Goal: Information Seeking & Learning: Learn about a topic

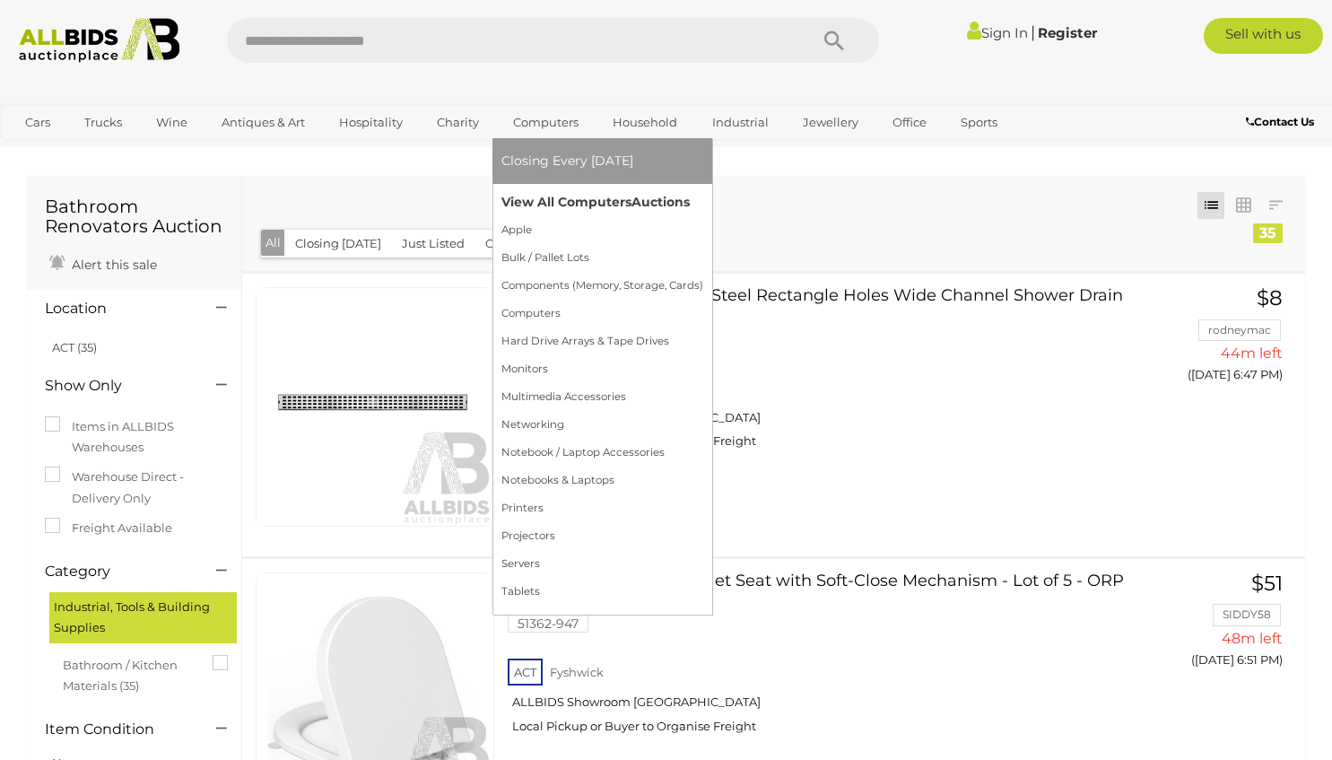
click at [564, 199] on link "View All Computers Auctions" at bounding box center [602, 202] width 202 height 28
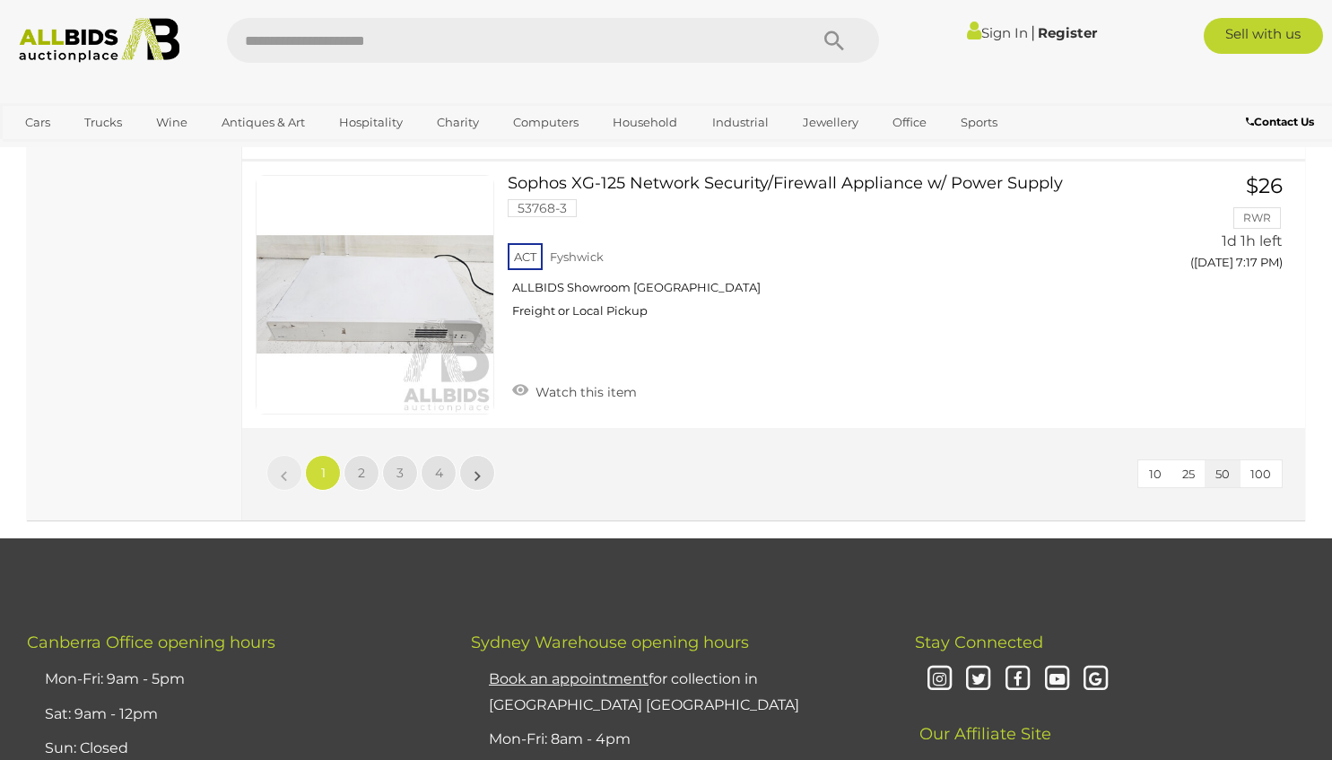
scroll to position [13834, 0]
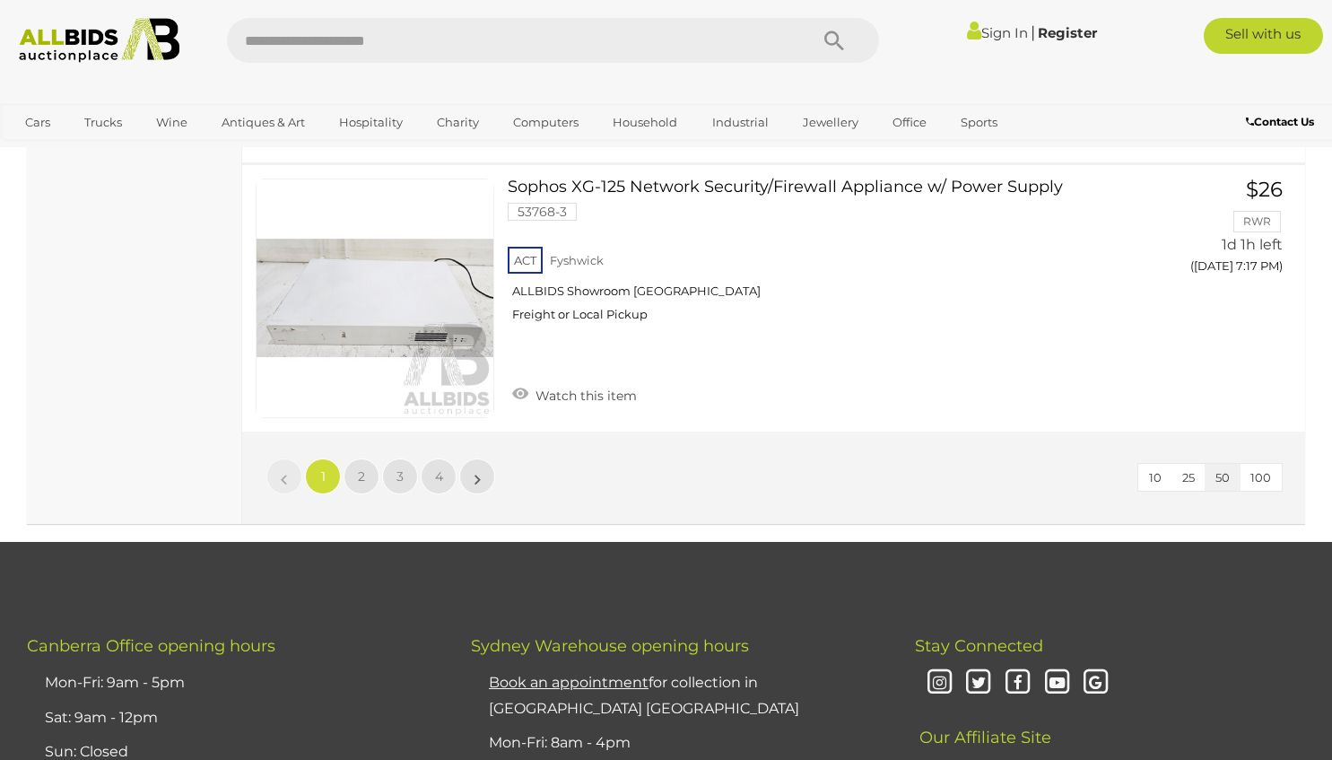
scroll to position [13834, 0]
click at [479, 483] on li "»" at bounding box center [477, 476] width 35 height 36
click at [472, 479] on link "»" at bounding box center [477, 476] width 36 height 36
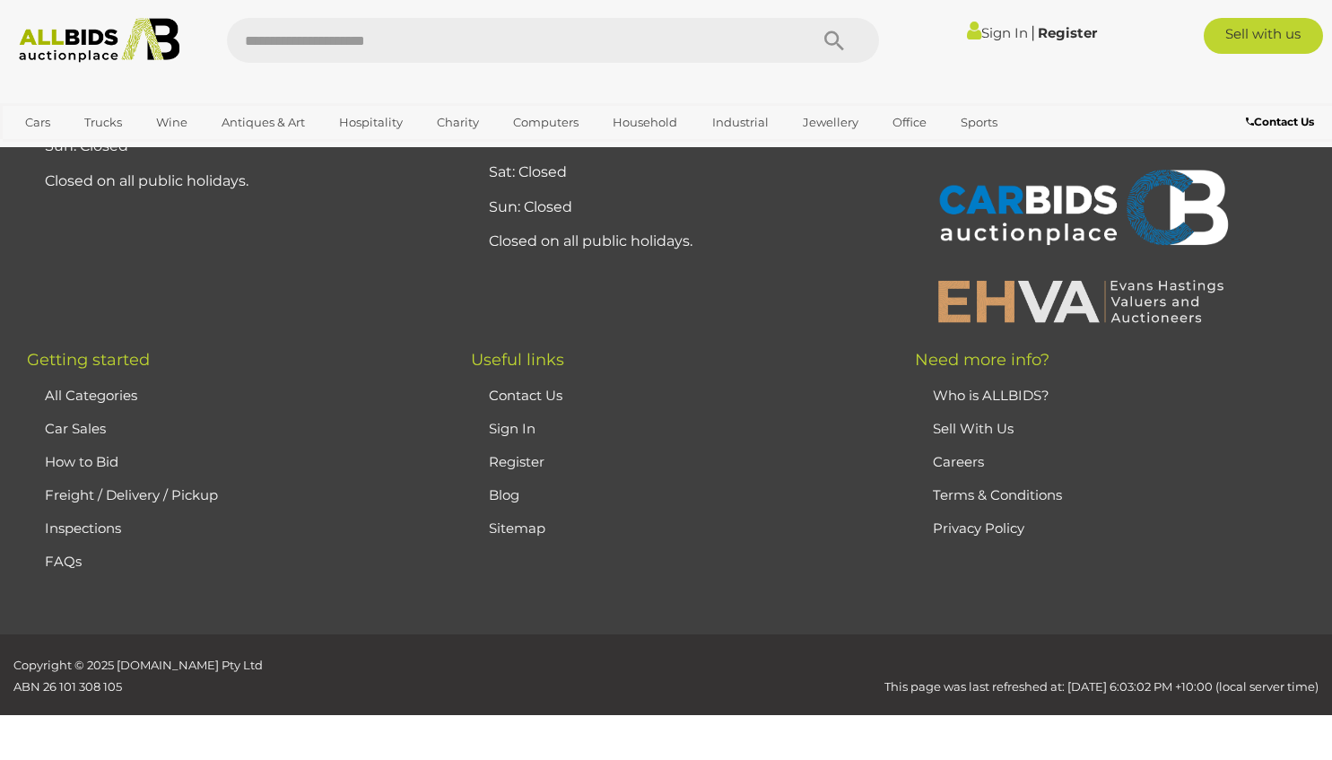
scroll to position [301, 0]
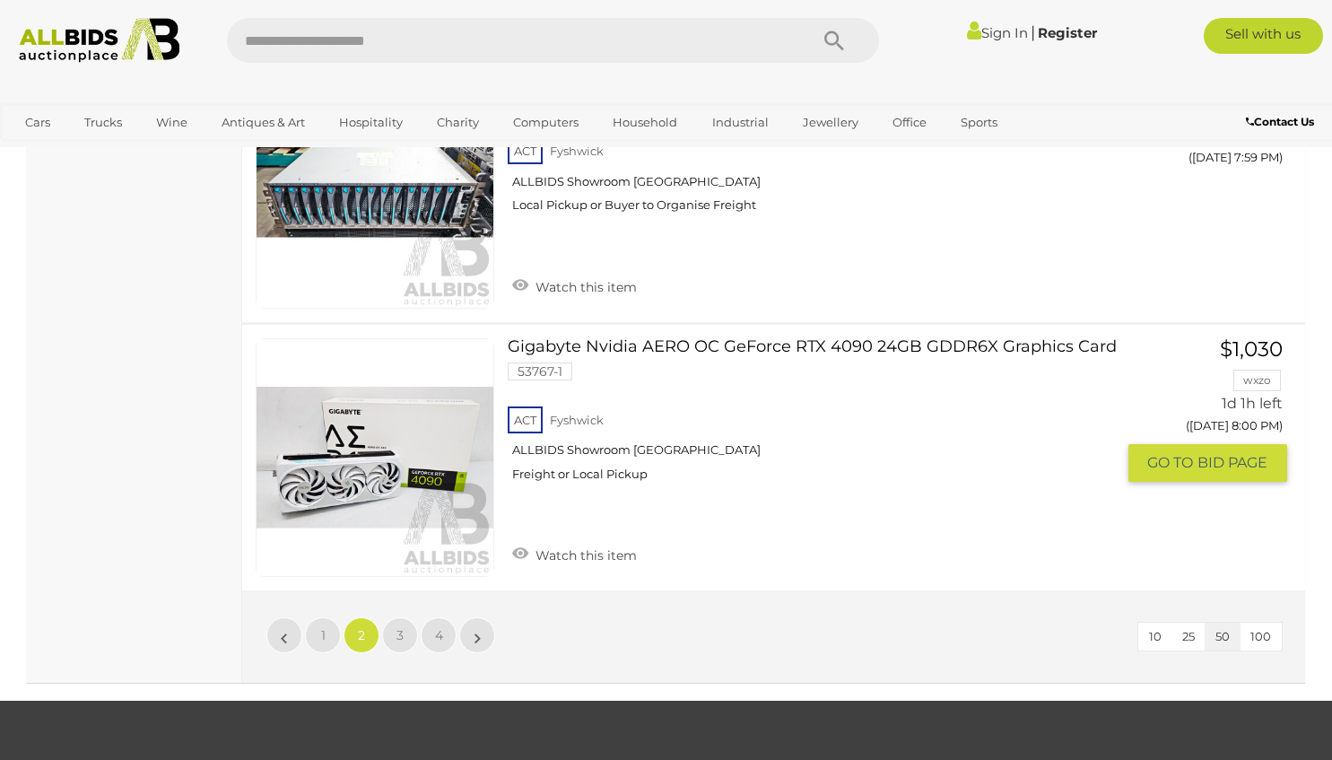
scroll to position [13596, 0]
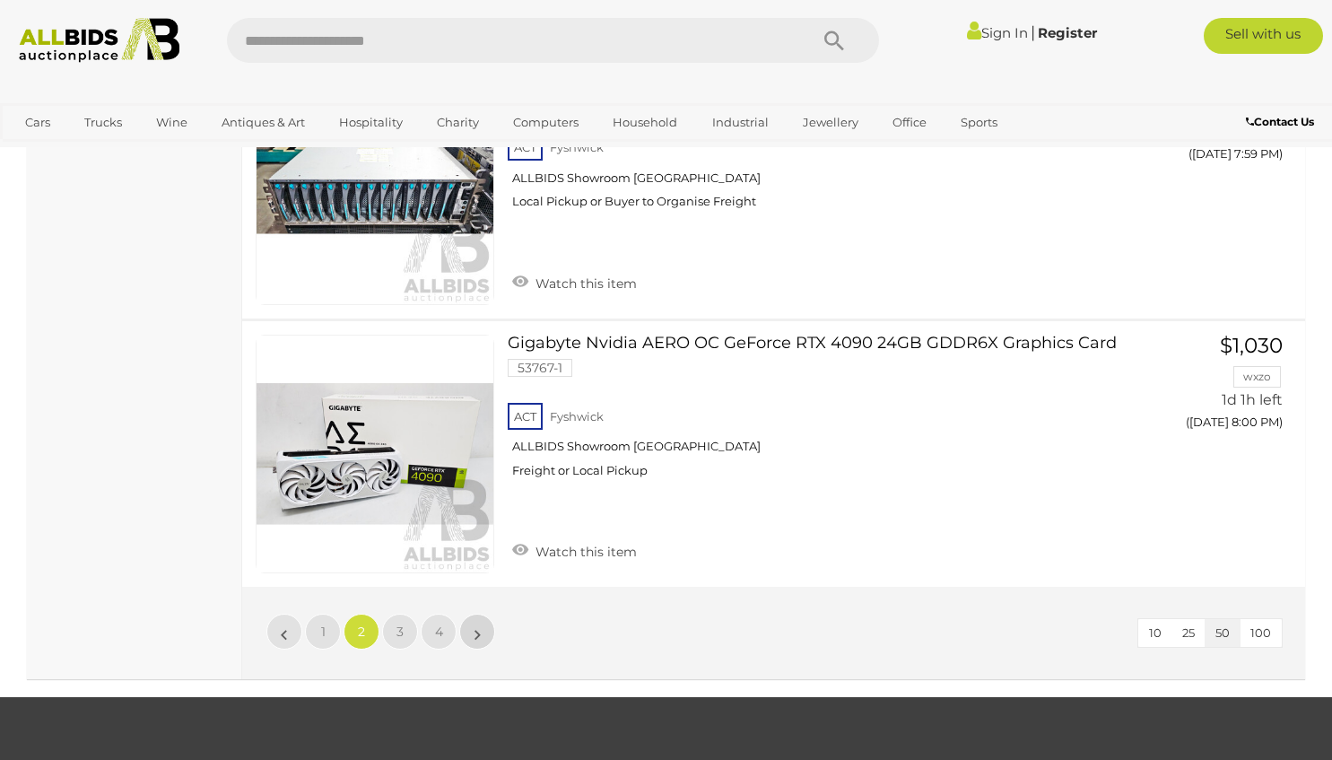
click at [482, 631] on link "»" at bounding box center [477, 631] width 36 height 36
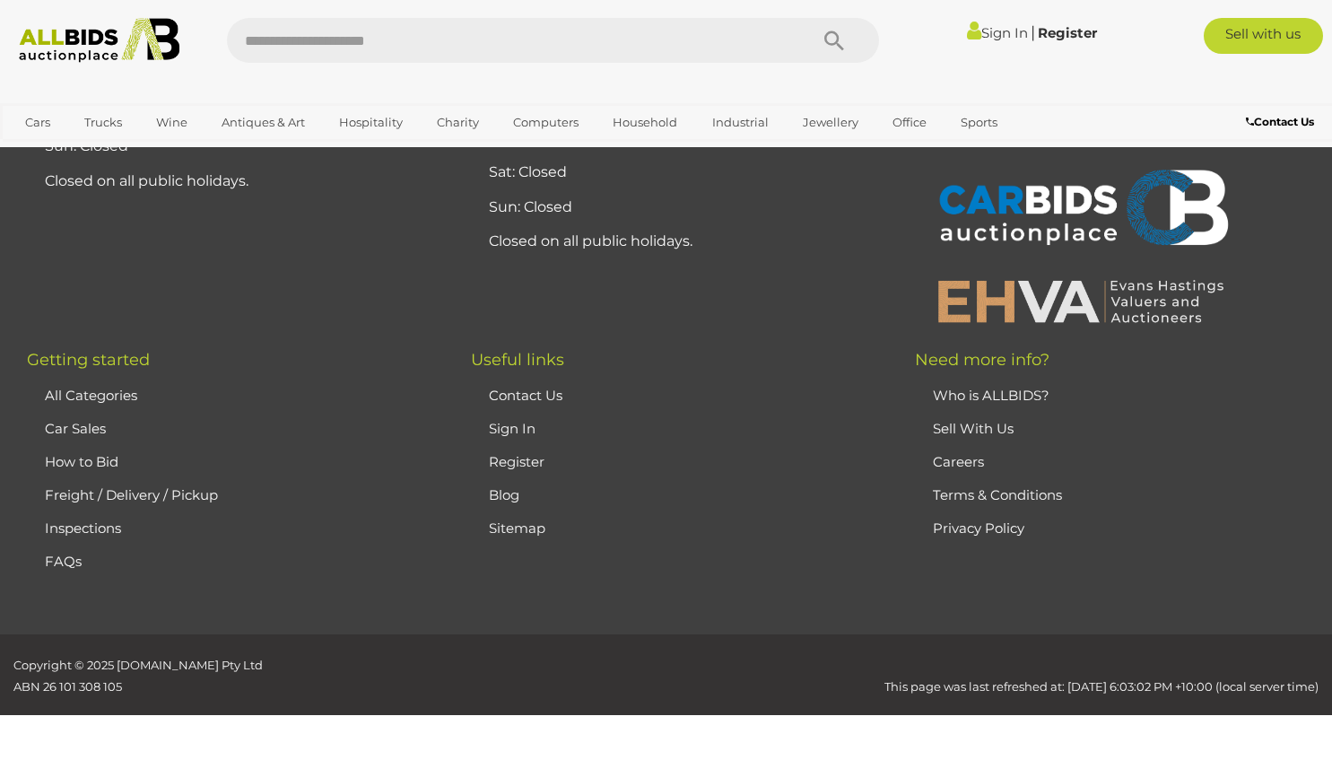
scroll to position [301, 0]
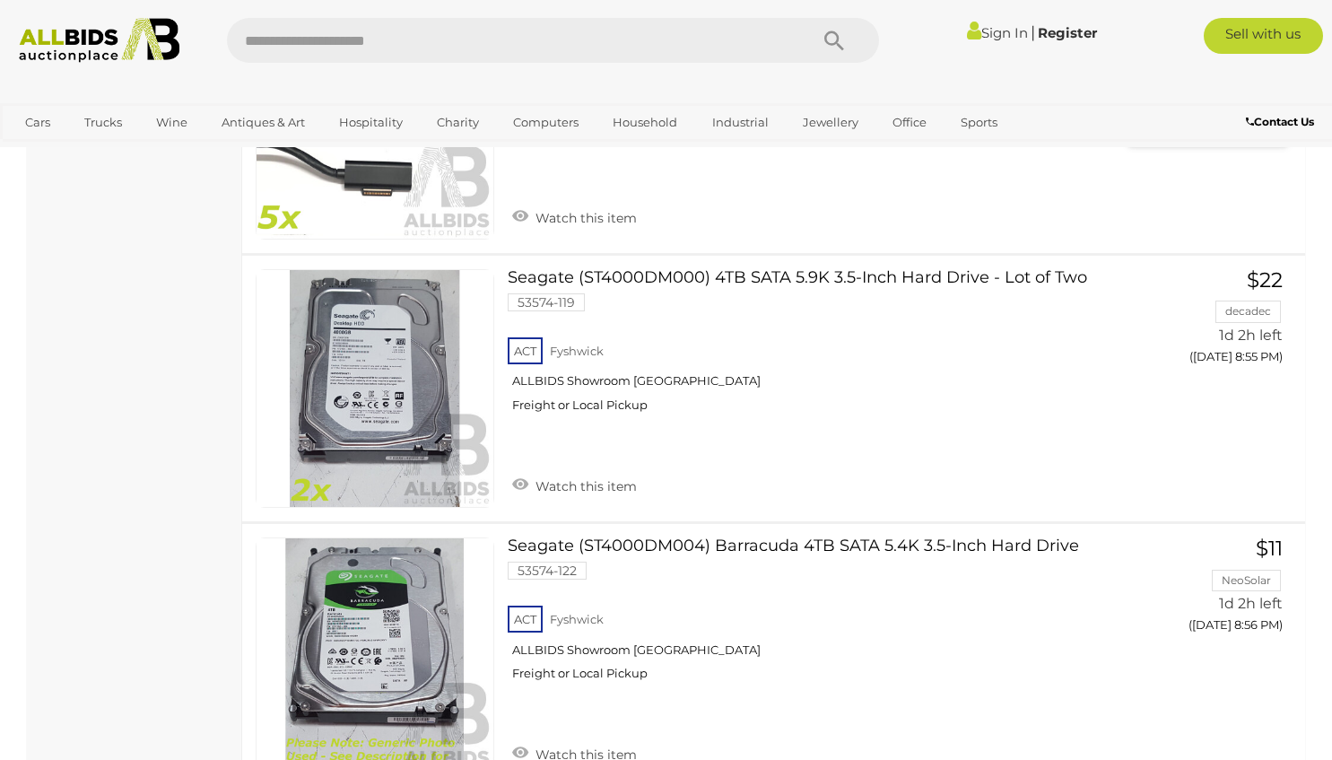
scroll to position [13860, 0]
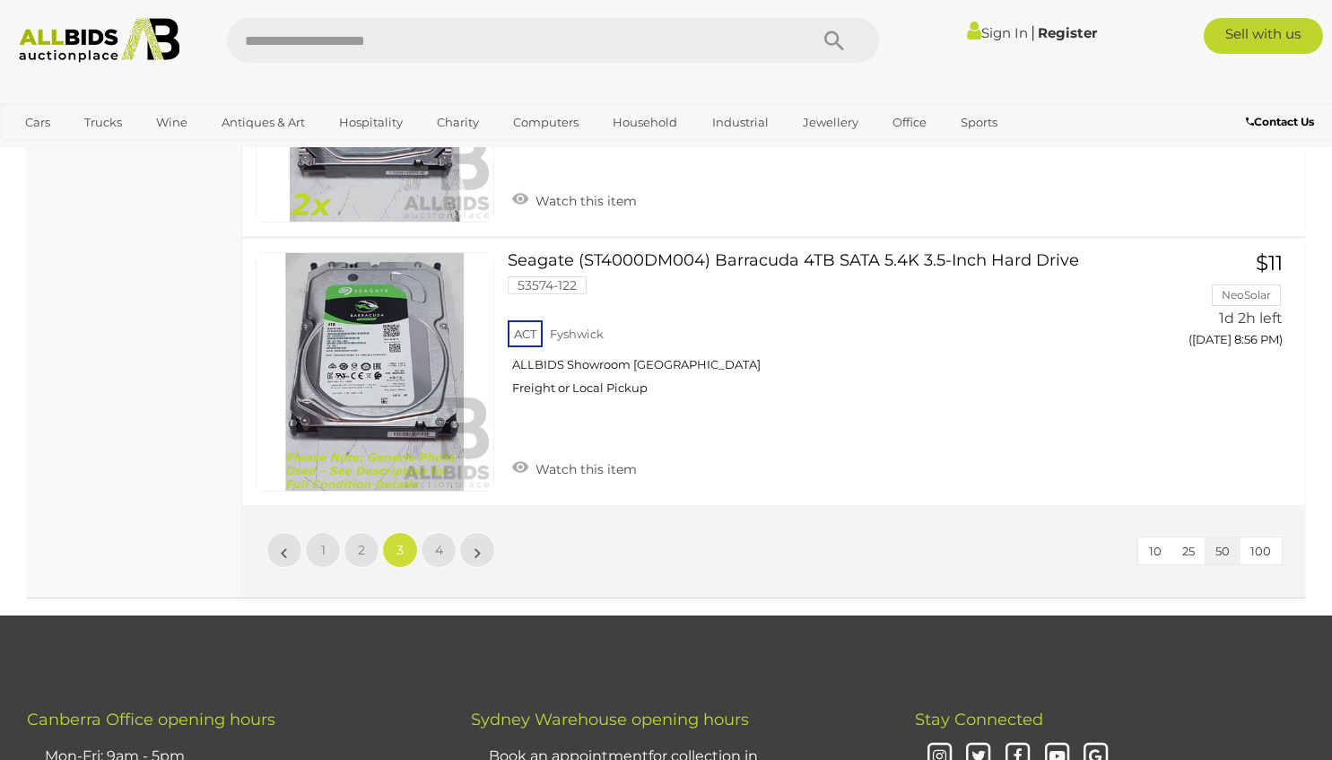
click at [480, 551] on li "»" at bounding box center [477, 550] width 35 height 36
click at [474, 551] on link "»" at bounding box center [477, 550] width 36 height 36
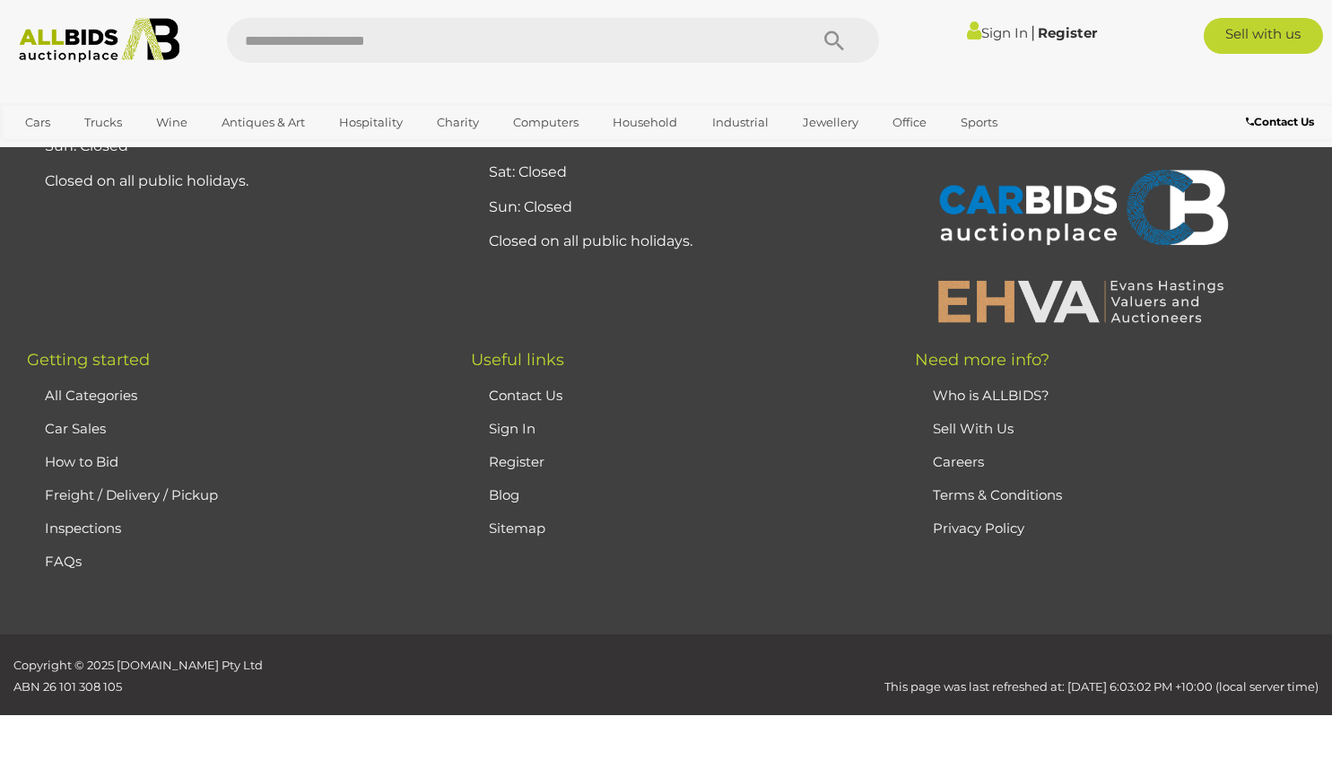
scroll to position [301, 0]
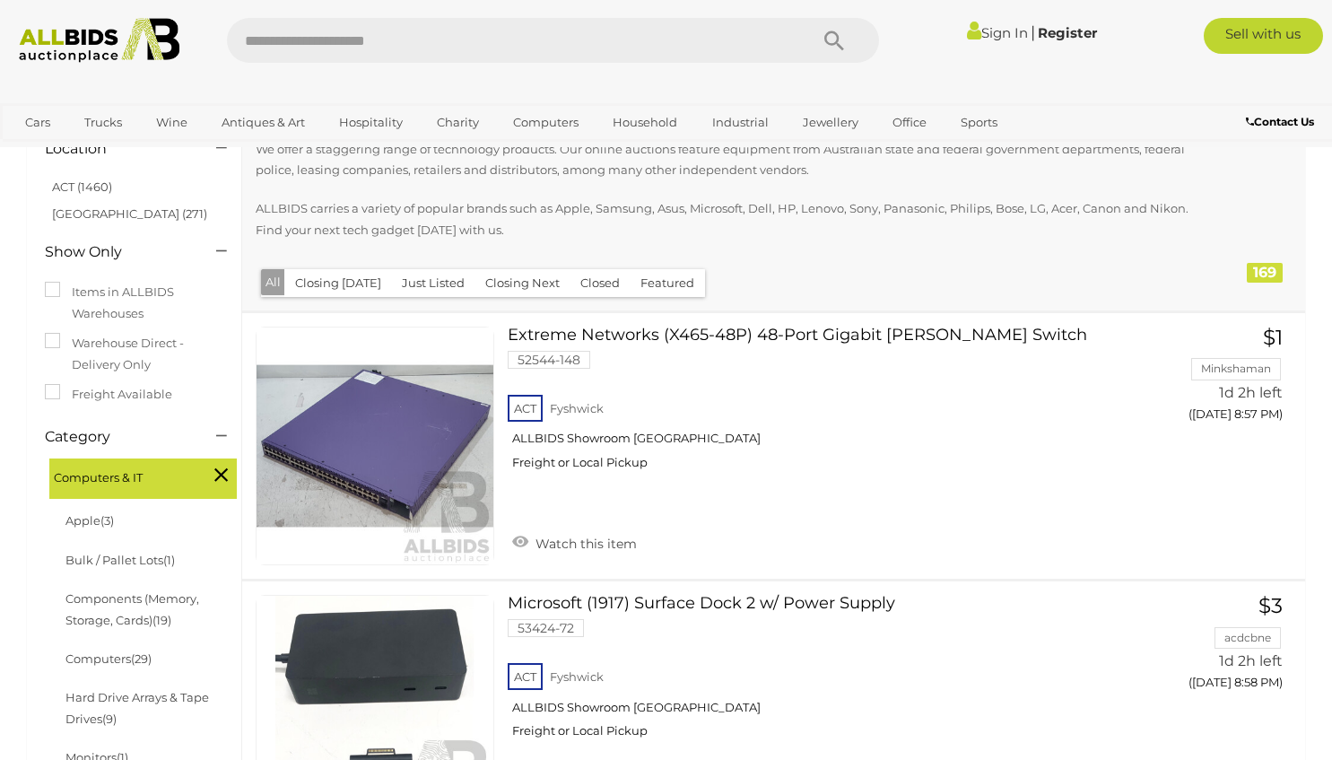
scroll to position [74, 0]
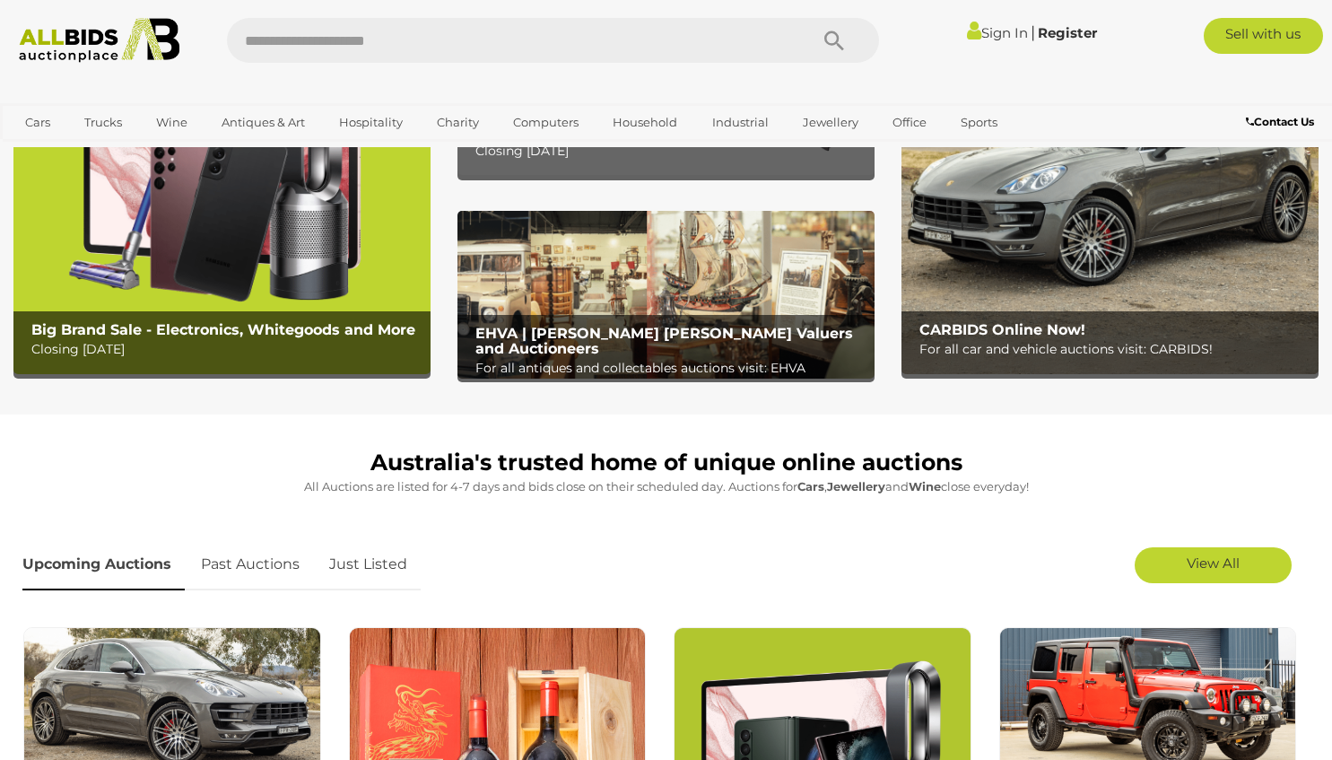
scroll to position [58, 0]
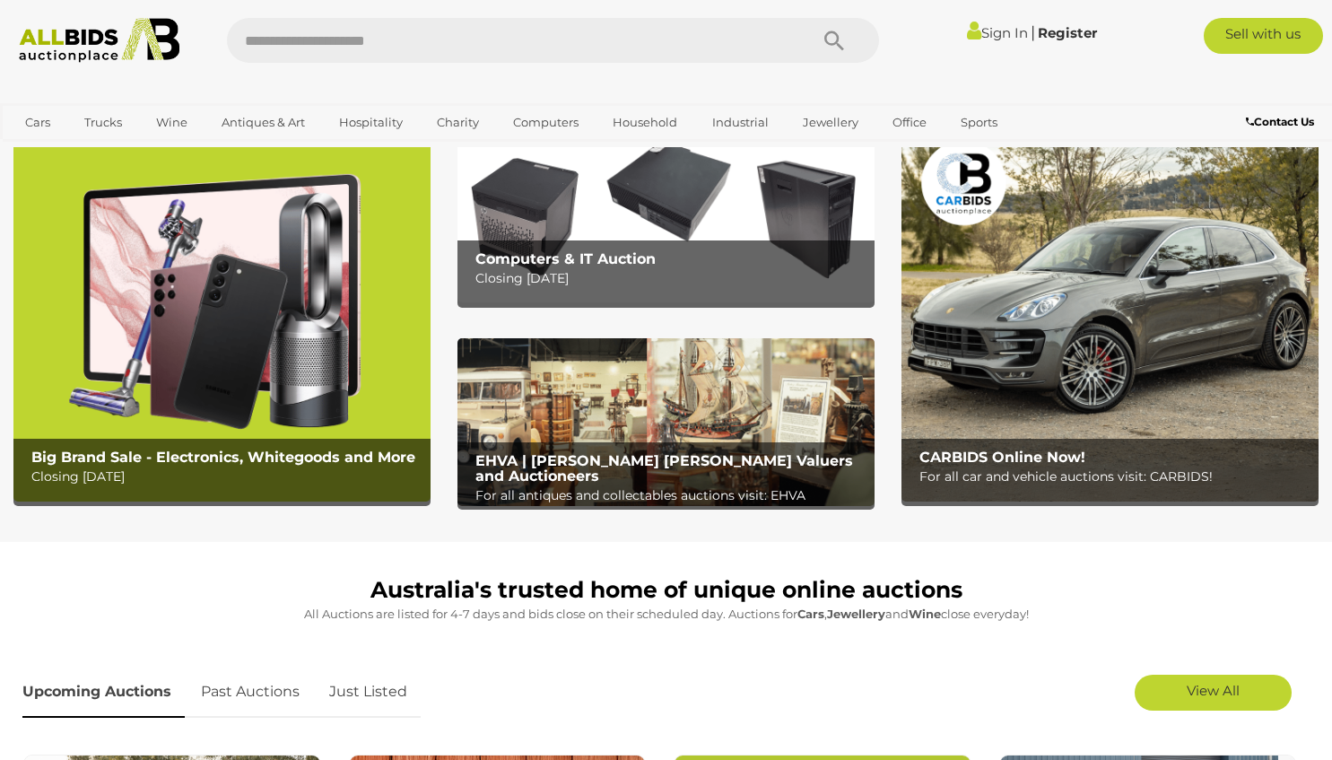
click at [279, 325] on img at bounding box center [221, 317] width 417 height 365
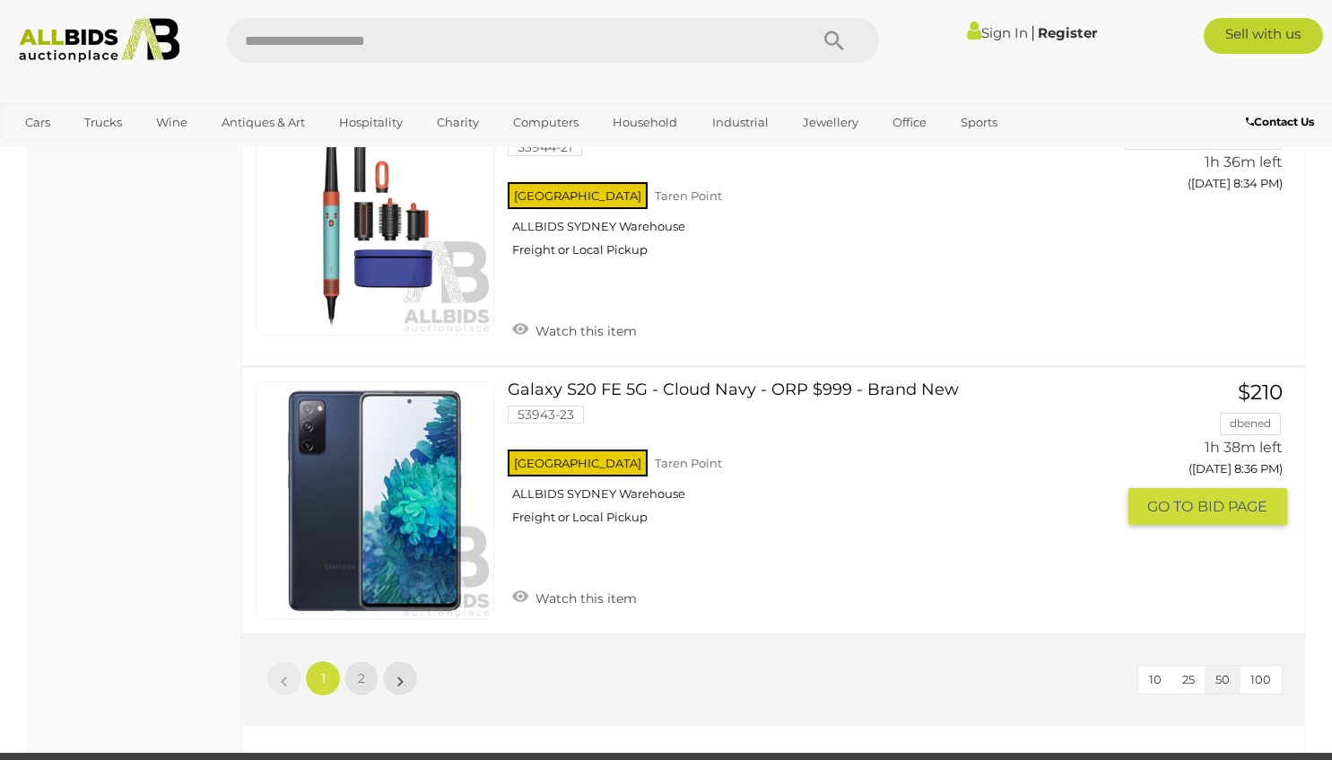
scroll to position [13442, 0]
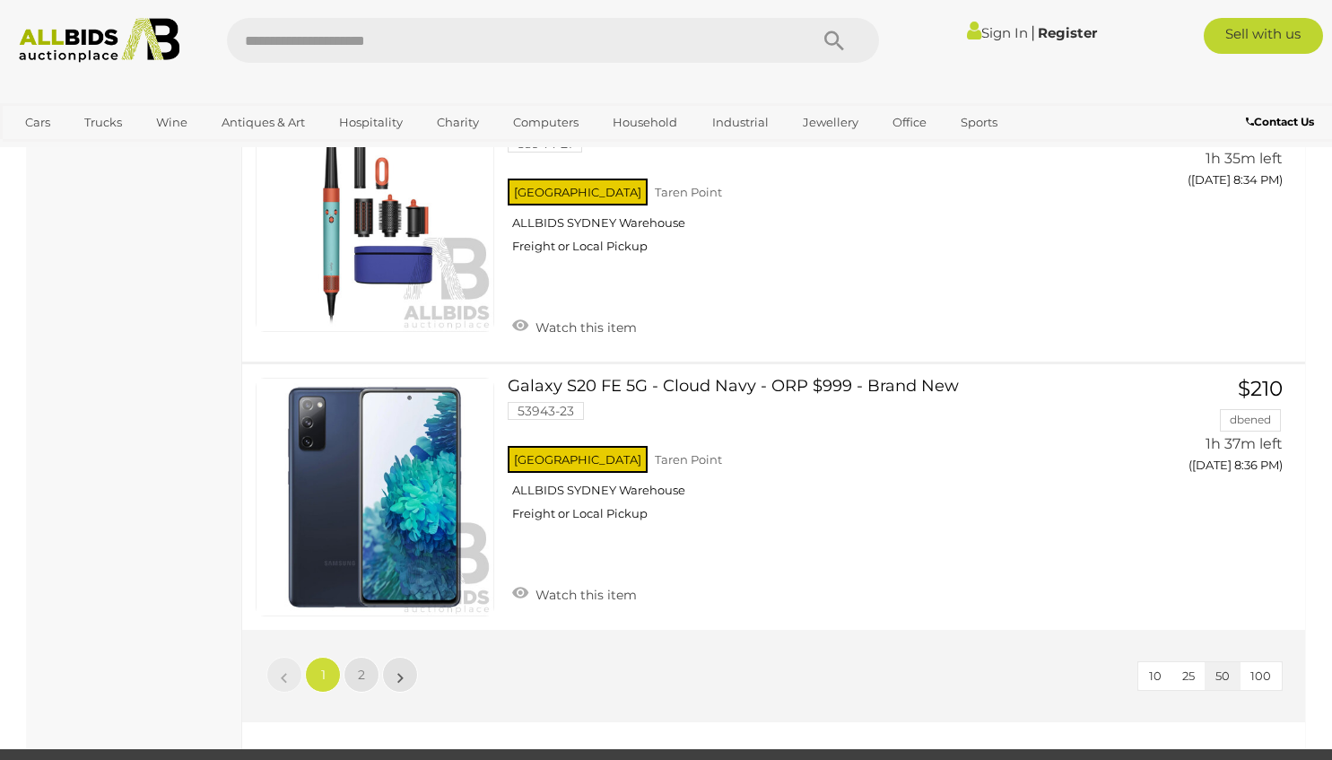
click at [403, 657] on li "»" at bounding box center [400, 675] width 35 height 36
click at [393, 657] on link "»" at bounding box center [400, 675] width 36 height 36
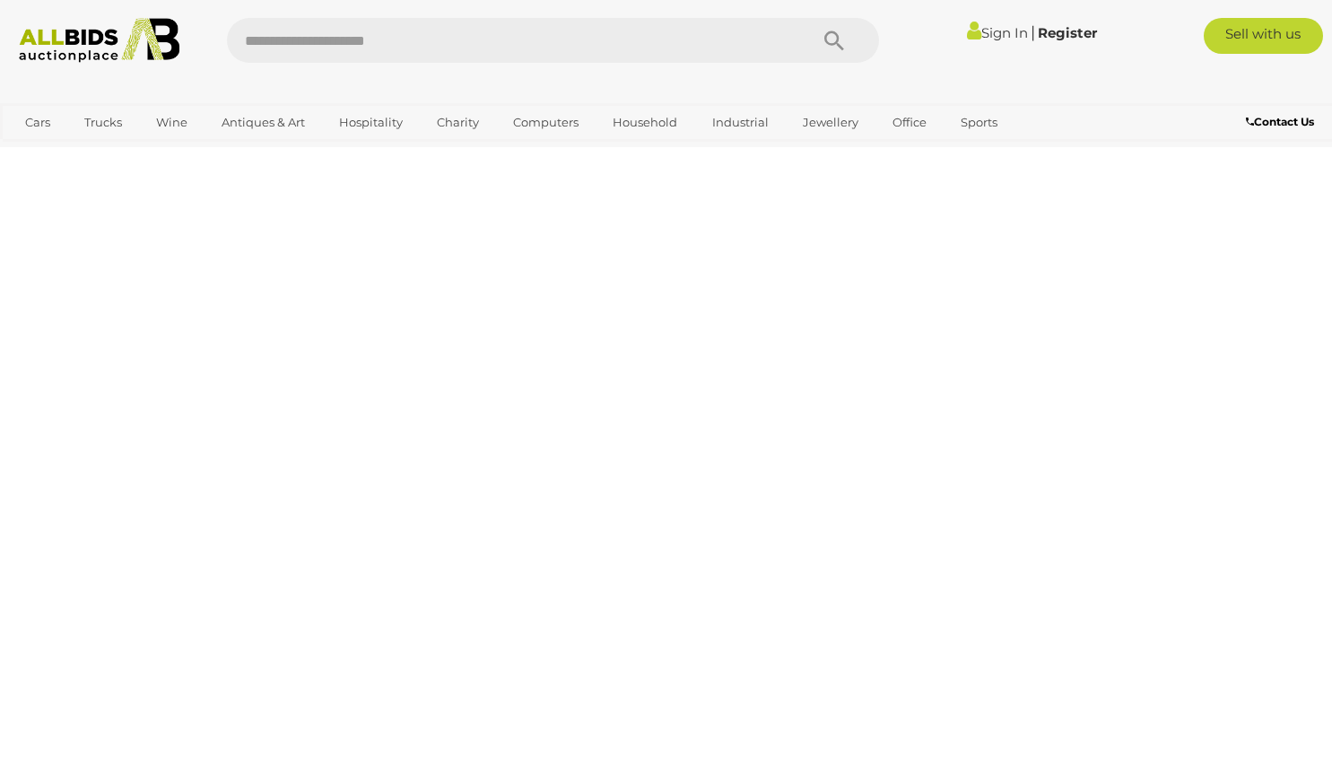
scroll to position [91, 0]
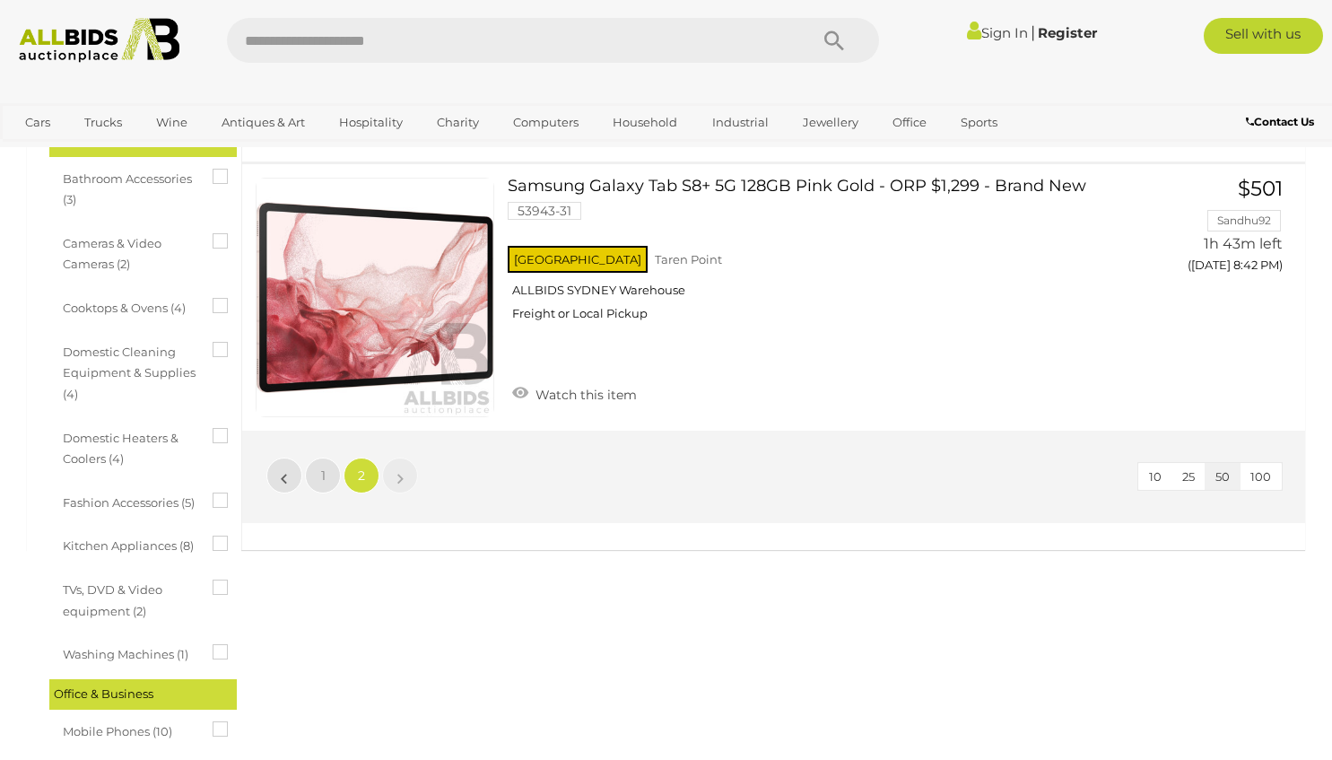
scroll to position [577, 0]
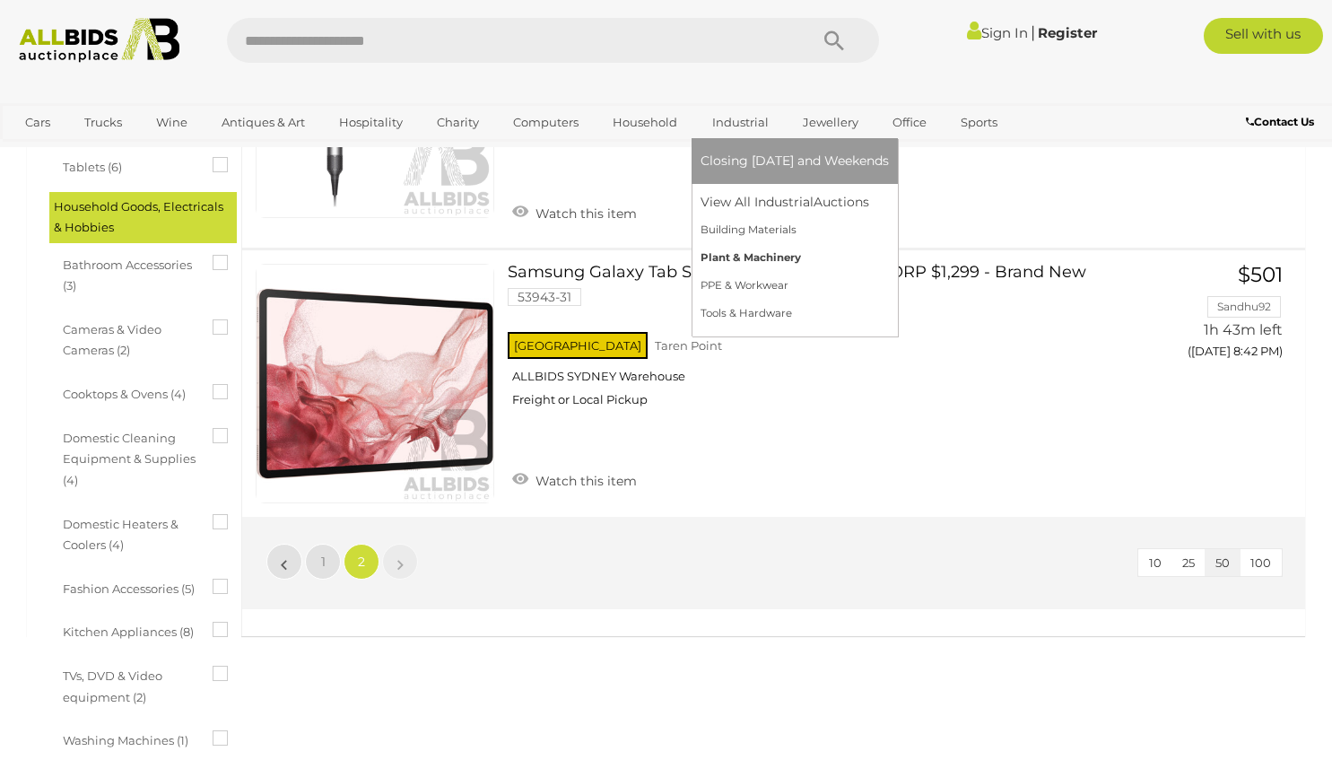
click at [749, 265] on link "Plant & Machinery" at bounding box center [794, 258] width 188 height 28
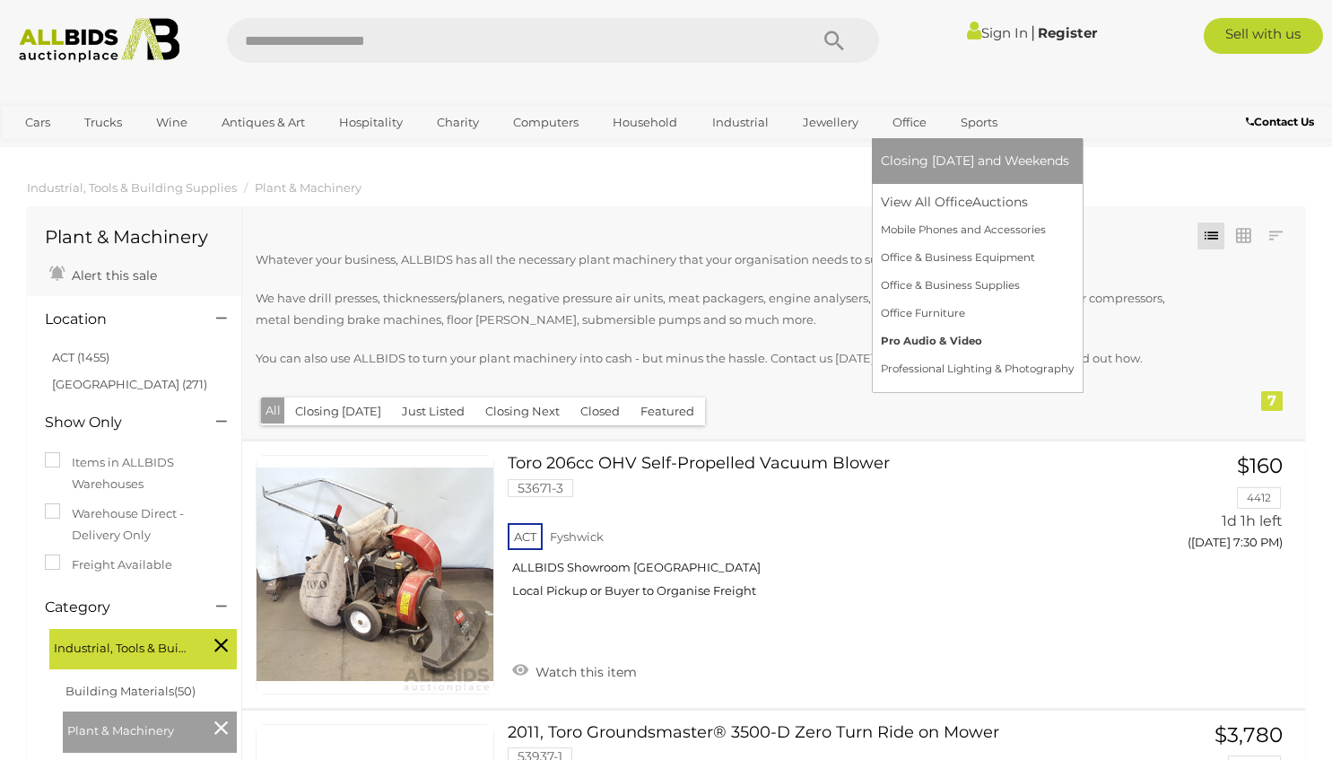
click at [922, 342] on link "Pro Audio & Video" at bounding box center [977, 341] width 193 height 28
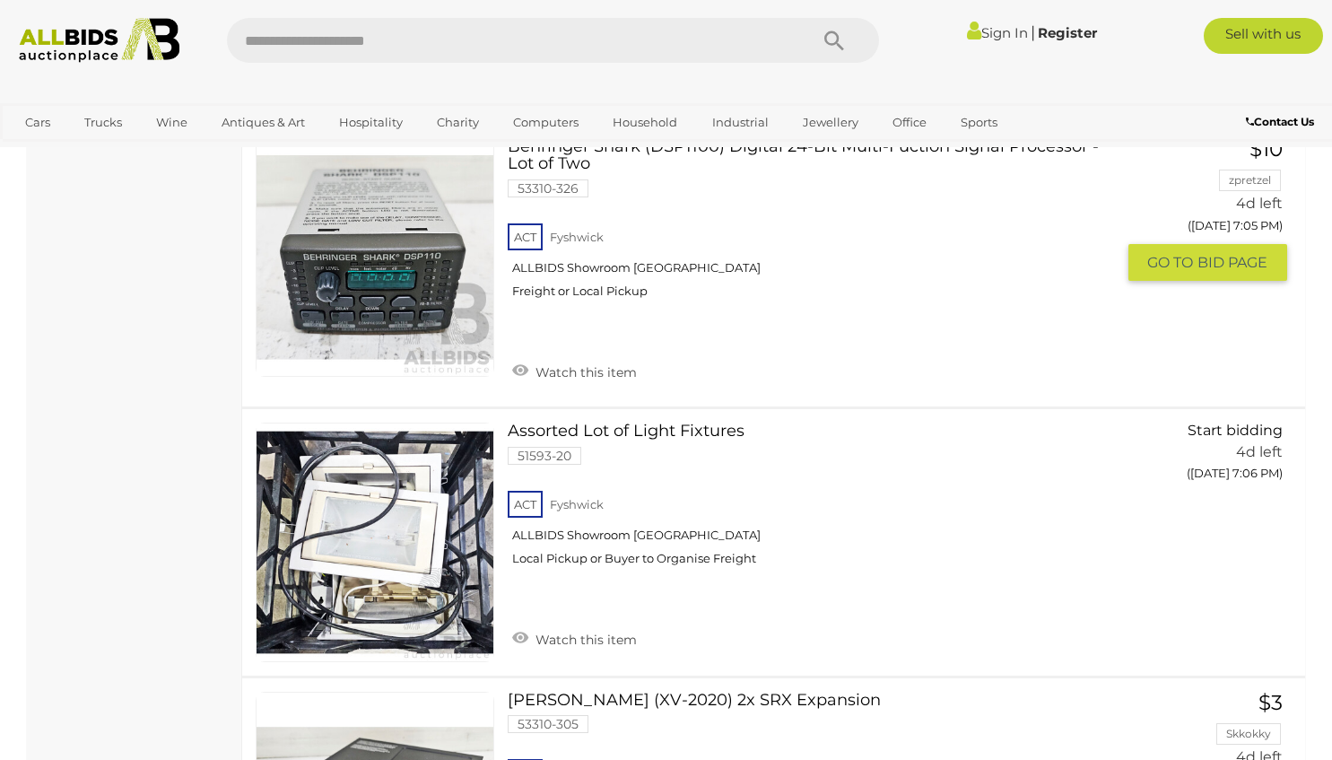
scroll to position [5340, 0]
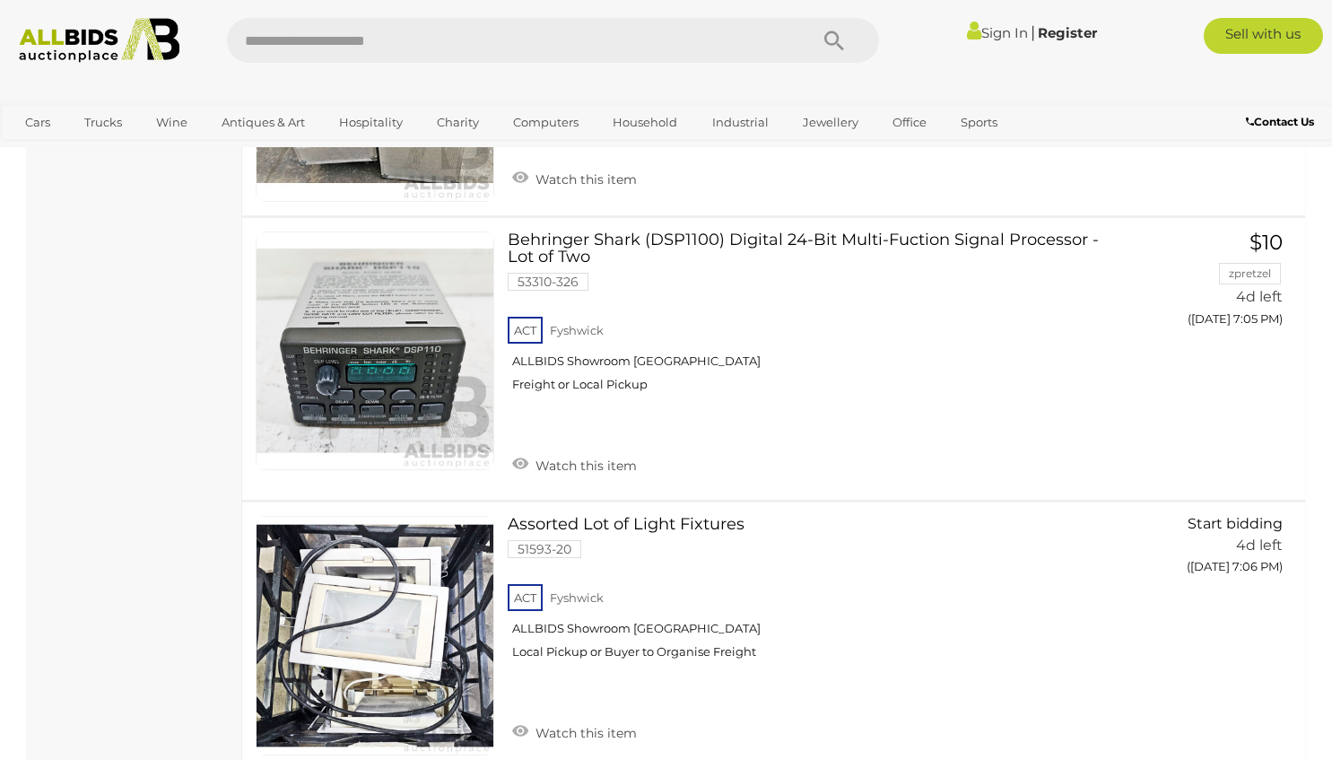
scroll to position [5340, 0]
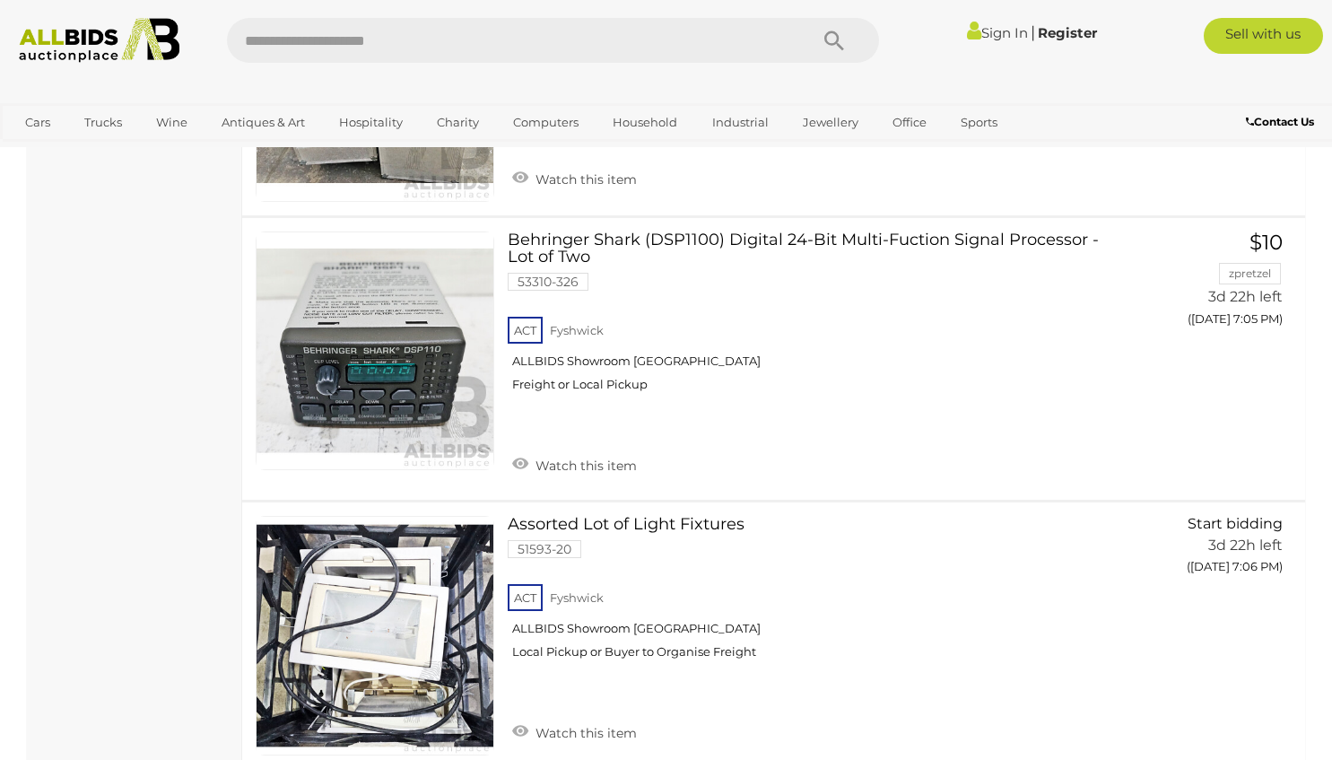
scroll to position [5340, 0]
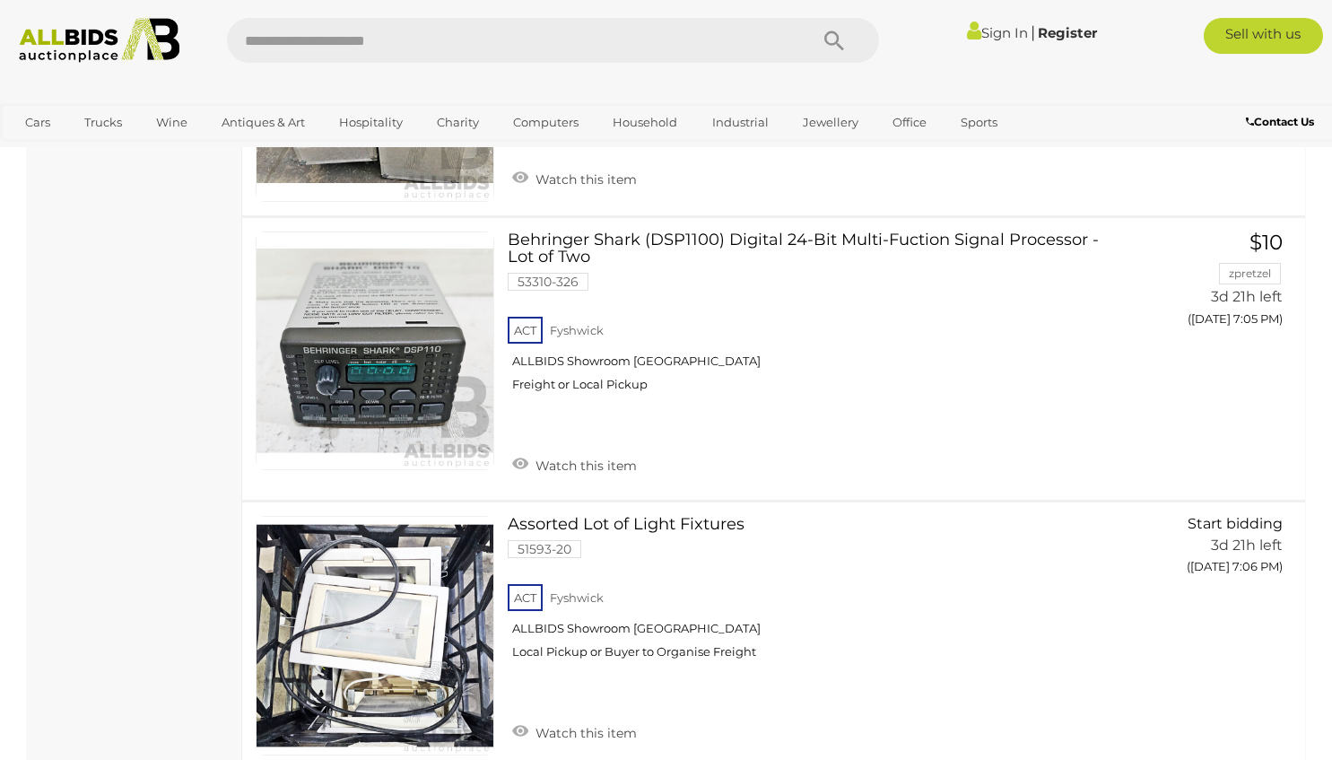
scroll to position [5340, 0]
